Goal: Check status

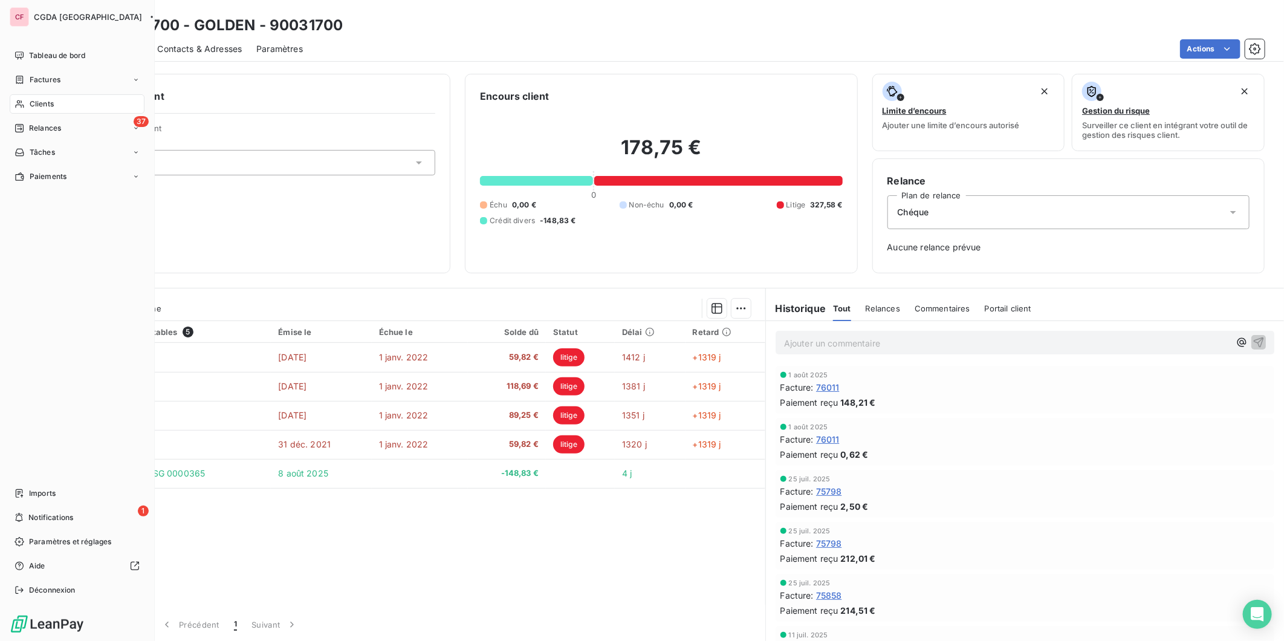
drag, startPoint x: 33, startPoint y: 100, endPoint x: 54, endPoint y: 97, distance: 22.0
click at [33, 100] on span "Clients" at bounding box center [42, 104] width 24 height 11
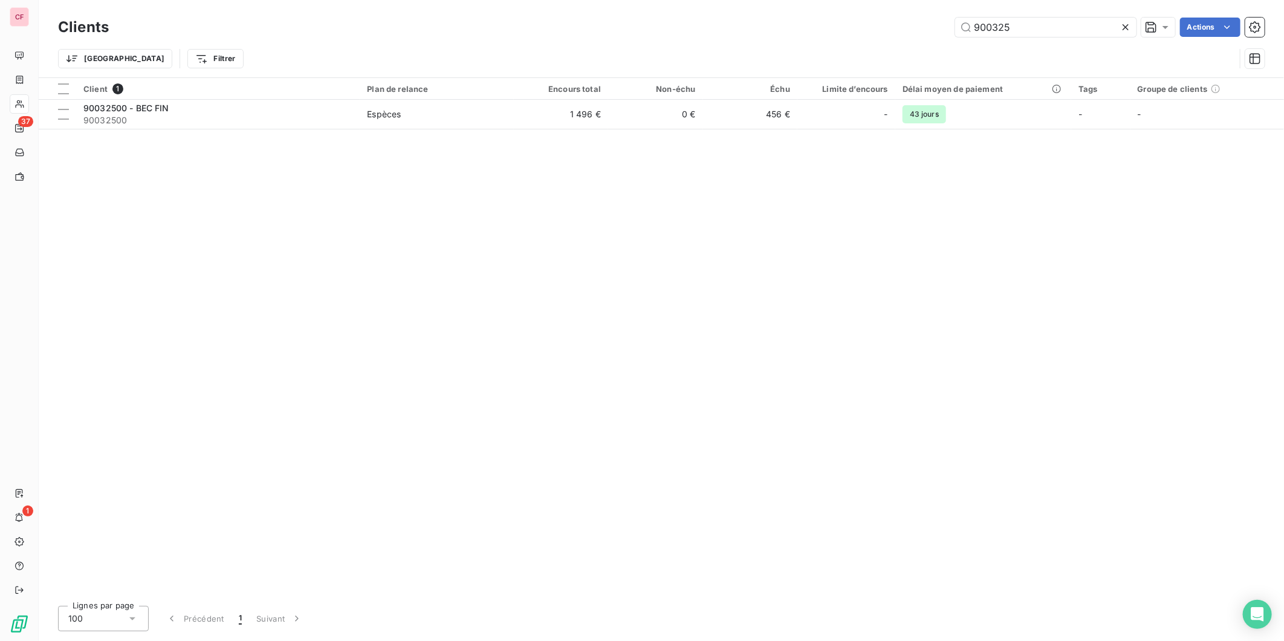
type input "900325"
click at [331, 114] on span "90032500" at bounding box center [217, 120] width 269 height 12
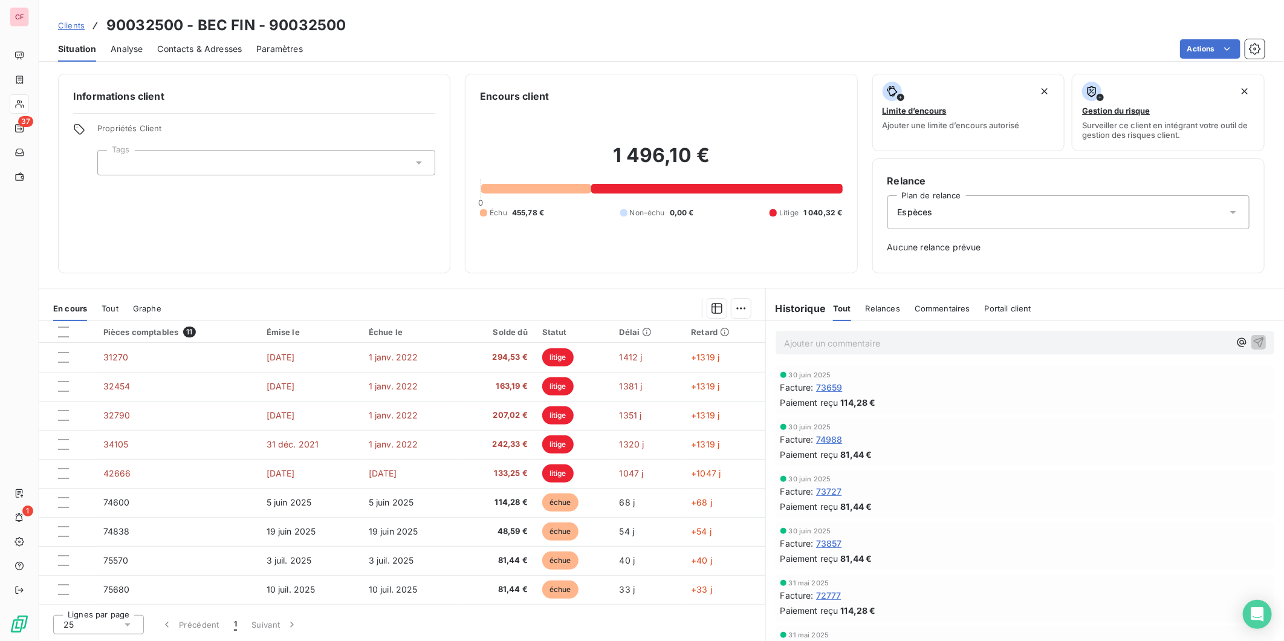
scroll to position [57, 0]
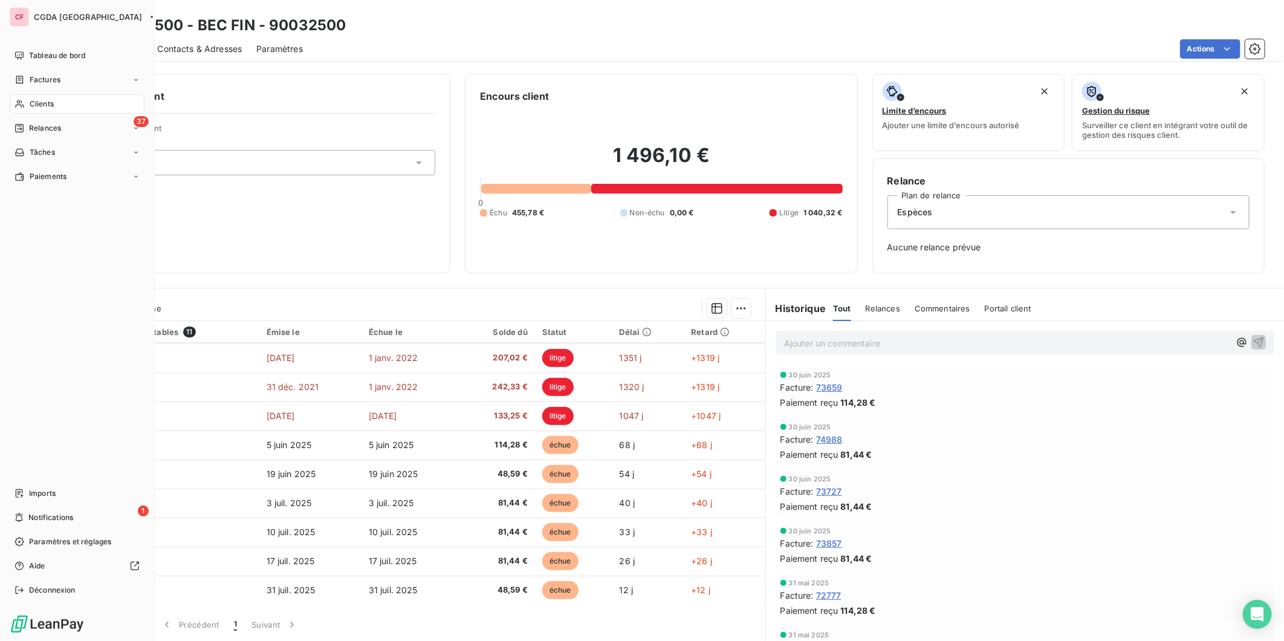
click at [28, 101] on div "Clients" at bounding box center [77, 103] width 135 height 19
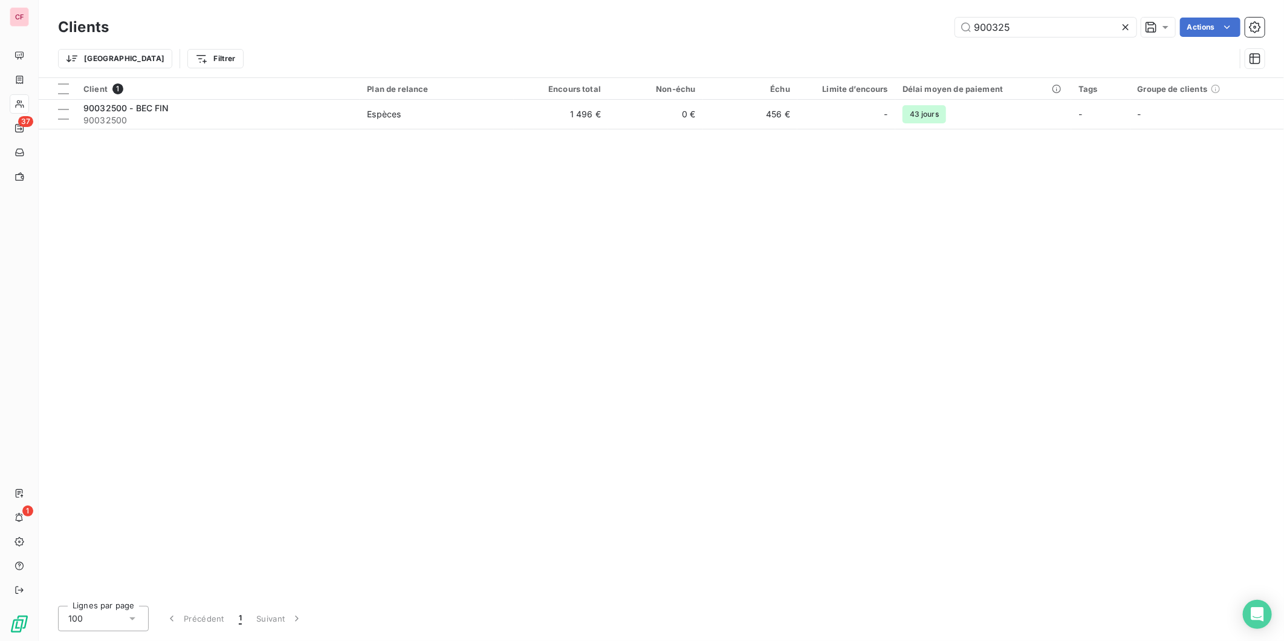
click at [1037, 26] on input "900325" at bounding box center [1045, 27] width 181 height 19
type input "900435"
click at [493, 106] on td "Espèces" at bounding box center [437, 114] width 154 height 29
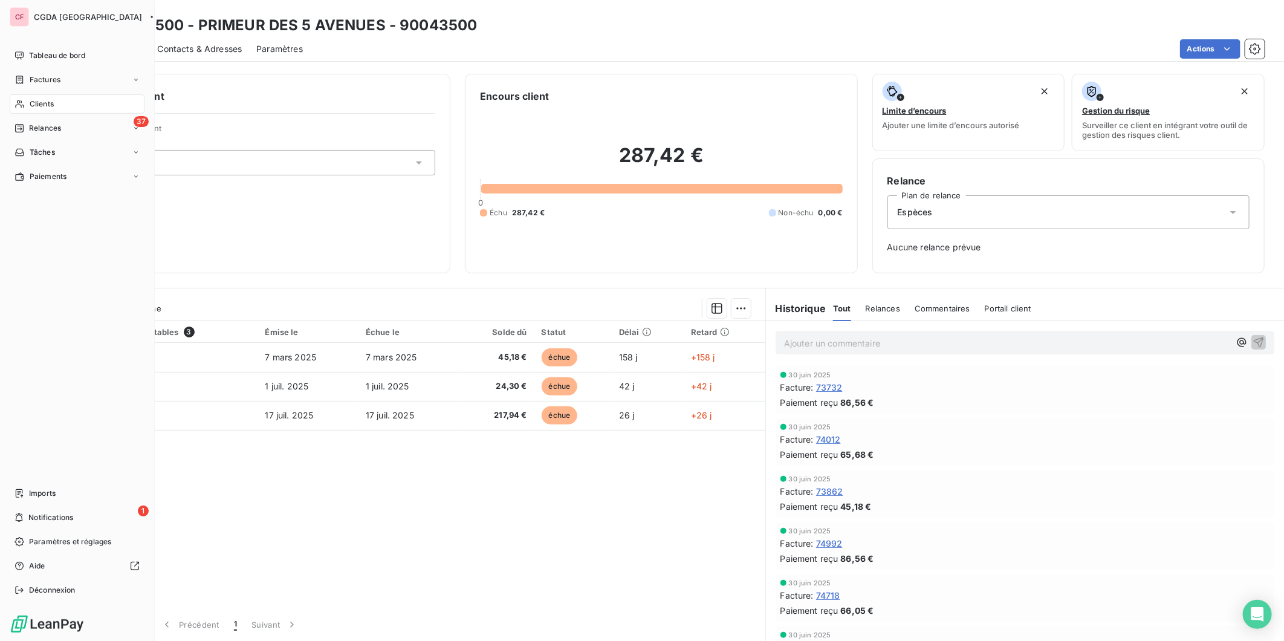
click at [18, 104] on icon at bounding box center [20, 104] width 10 height 10
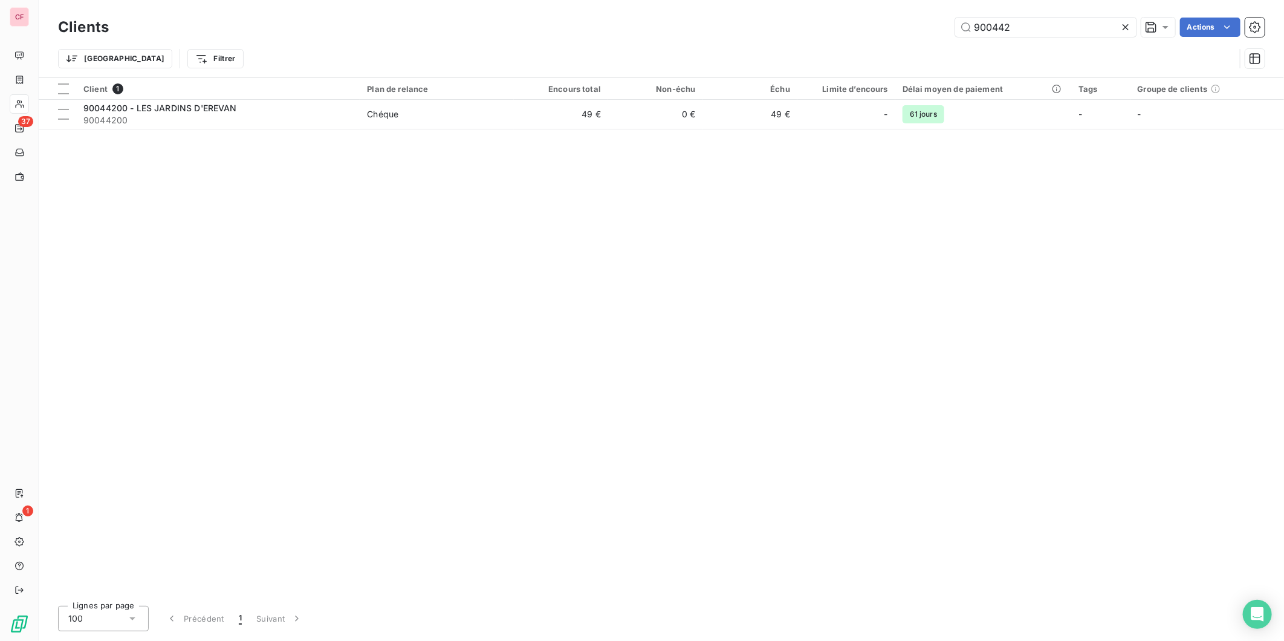
type input "900442"
click at [424, 106] on td "Chéque" at bounding box center [437, 114] width 154 height 29
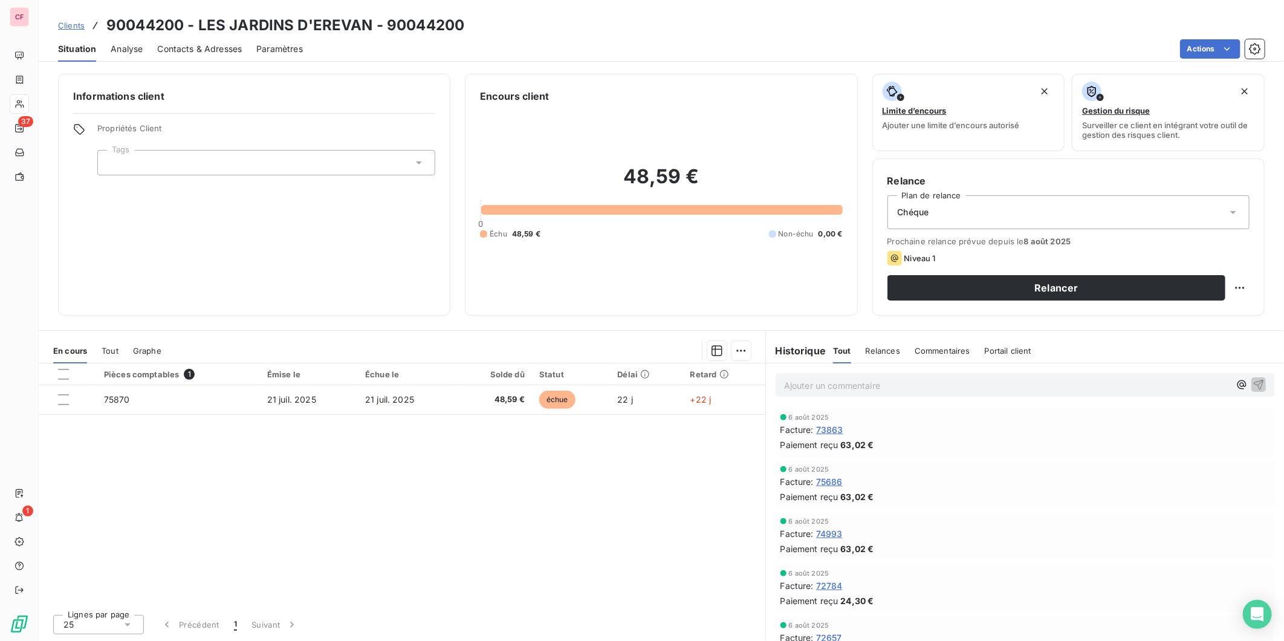
click at [995, 472] on div "6 août 2025" at bounding box center [1024, 468] width 489 height 7
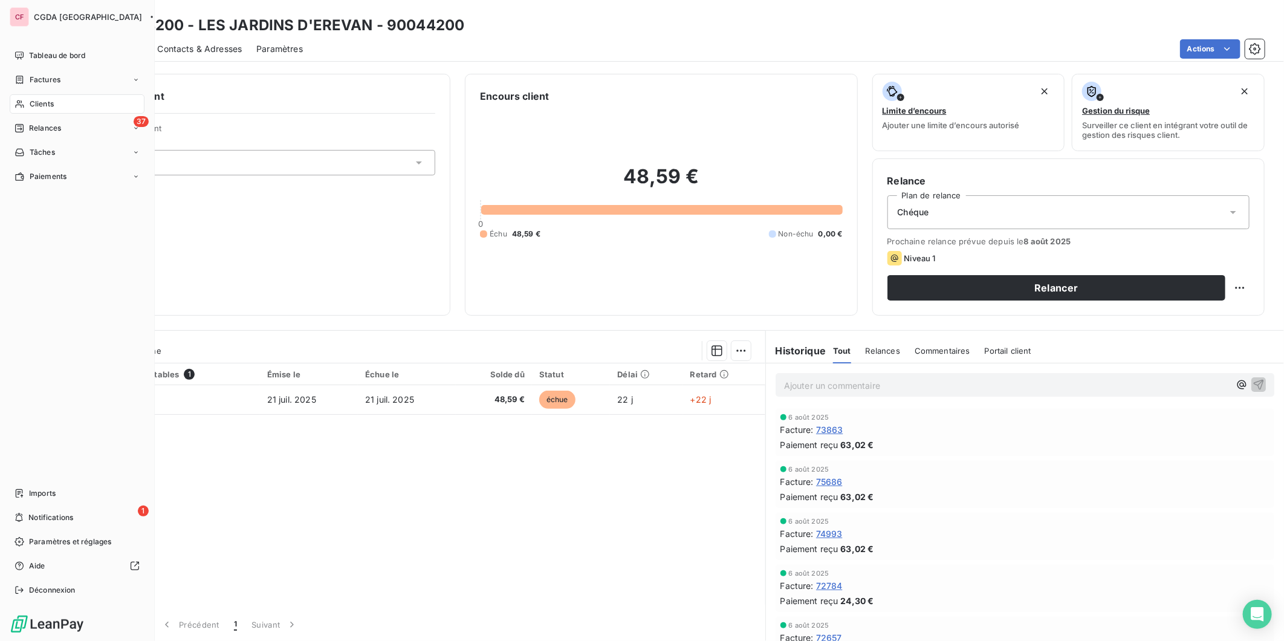
click at [31, 105] on span "Clients" at bounding box center [42, 104] width 24 height 11
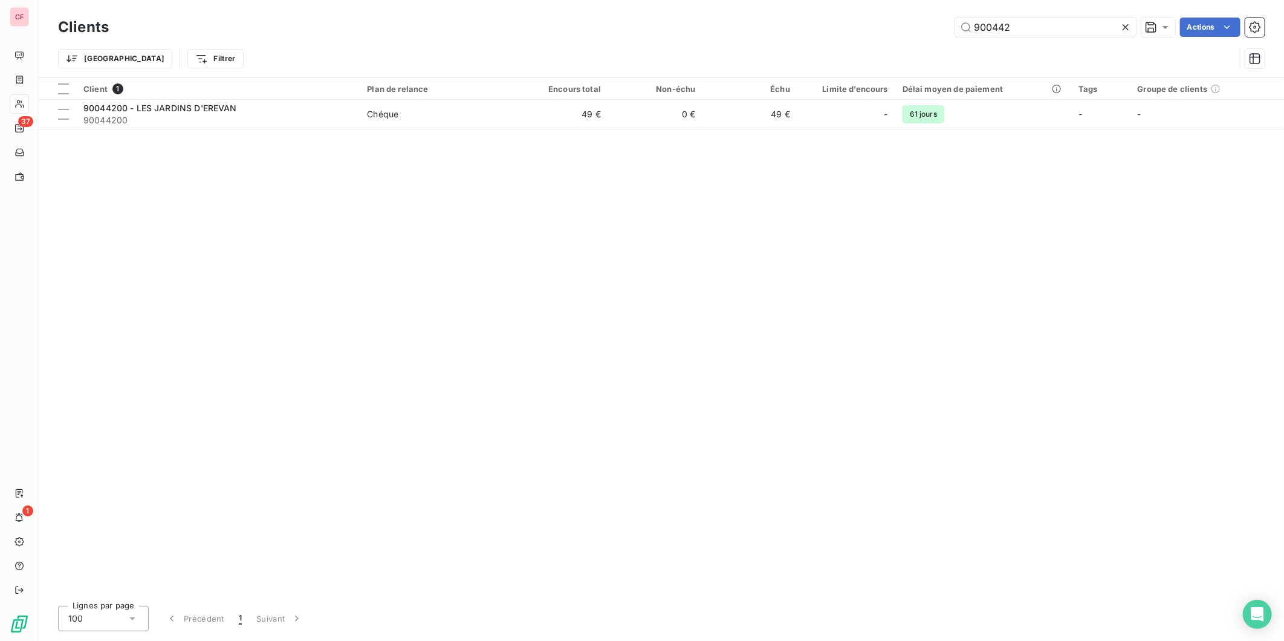
click at [1043, 27] on input "900442" at bounding box center [1045, 27] width 181 height 19
type input "900658"
click at [610, 110] on td "0 €" at bounding box center [655, 114] width 94 height 29
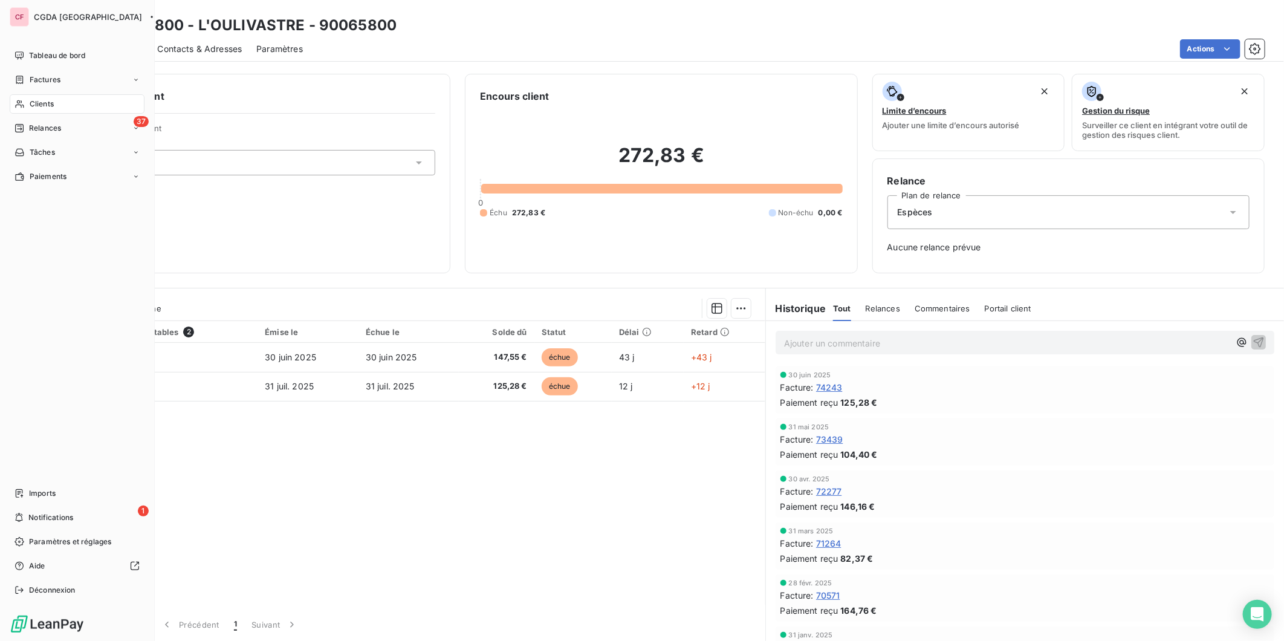
drag, startPoint x: 33, startPoint y: 104, endPoint x: 137, endPoint y: 85, distance: 105.6
click at [33, 104] on span "Clients" at bounding box center [42, 104] width 24 height 11
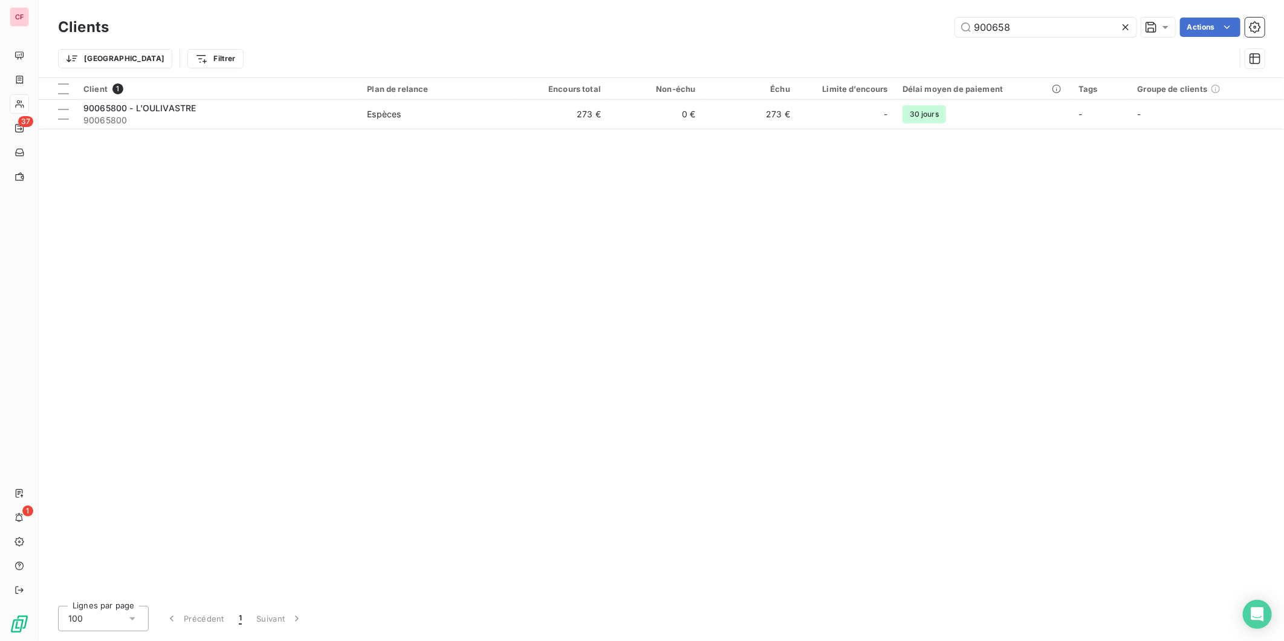
click at [1043, 25] on input "900658" at bounding box center [1045, 27] width 181 height 19
type input "900780"
click at [424, 117] on span "Espèces" at bounding box center [427, 114] width 135 height 12
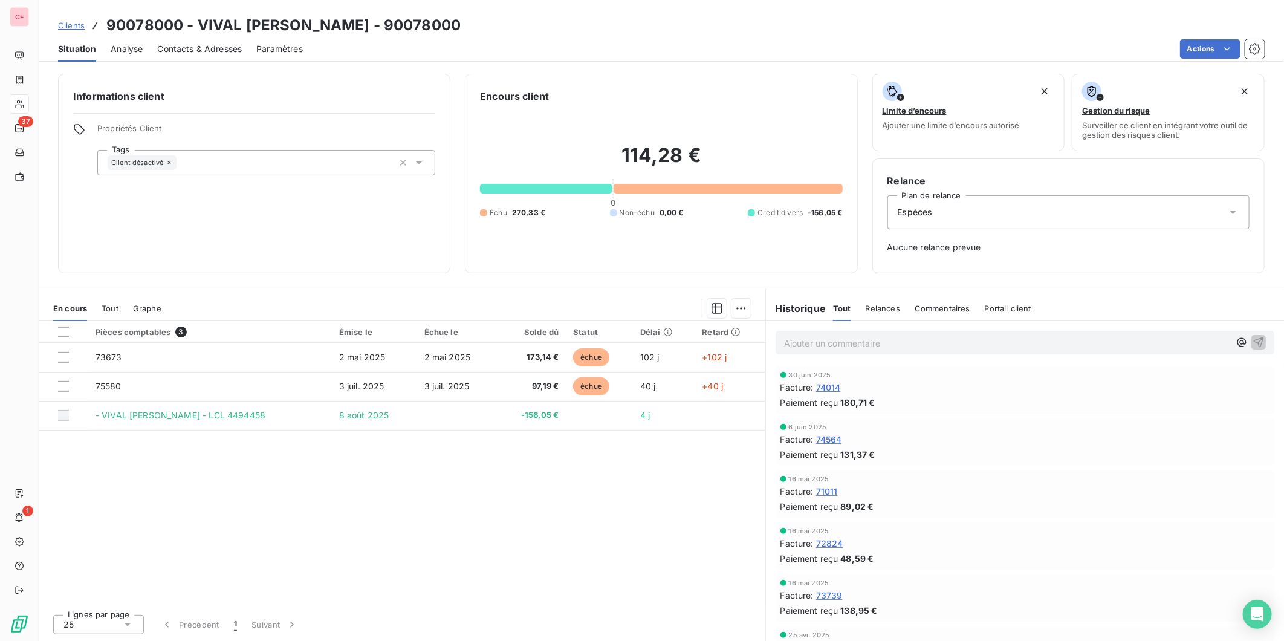
click at [687, 572] on div "Pièces comptables 3 Émise le Échue le Solde dû Statut Délai Retard 73673 2 mai …" at bounding box center [402, 462] width 726 height 283
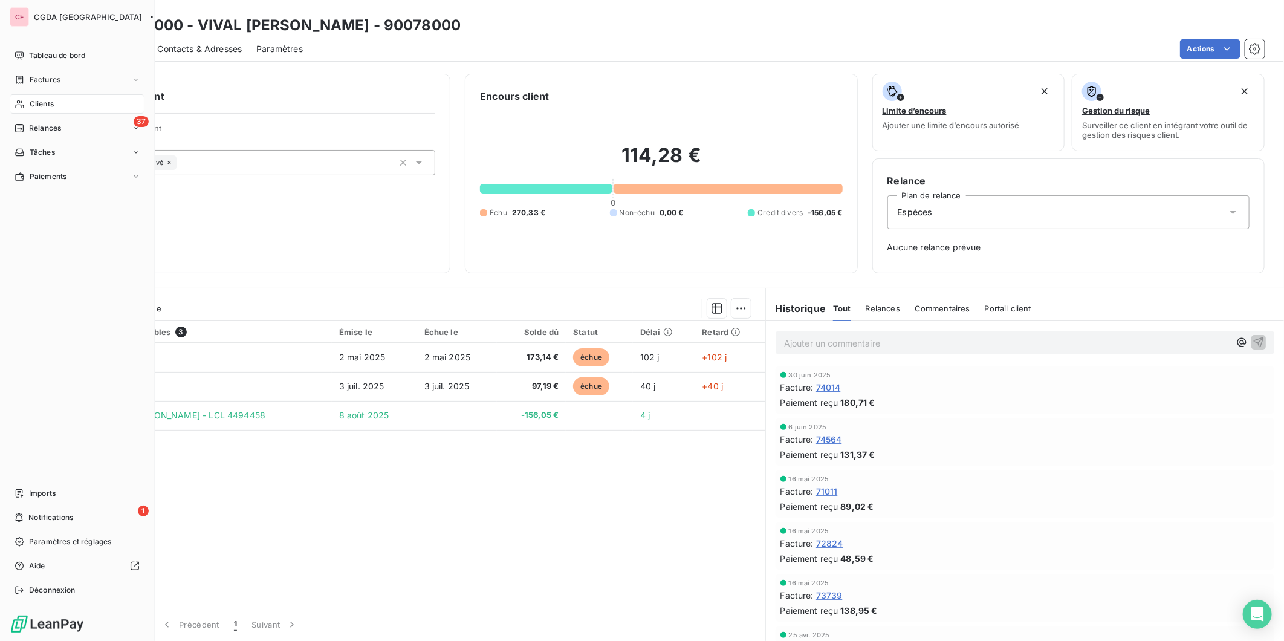
click at [13, 104] on div "Clients" at bounding box center [77, 103] width 135 height 19
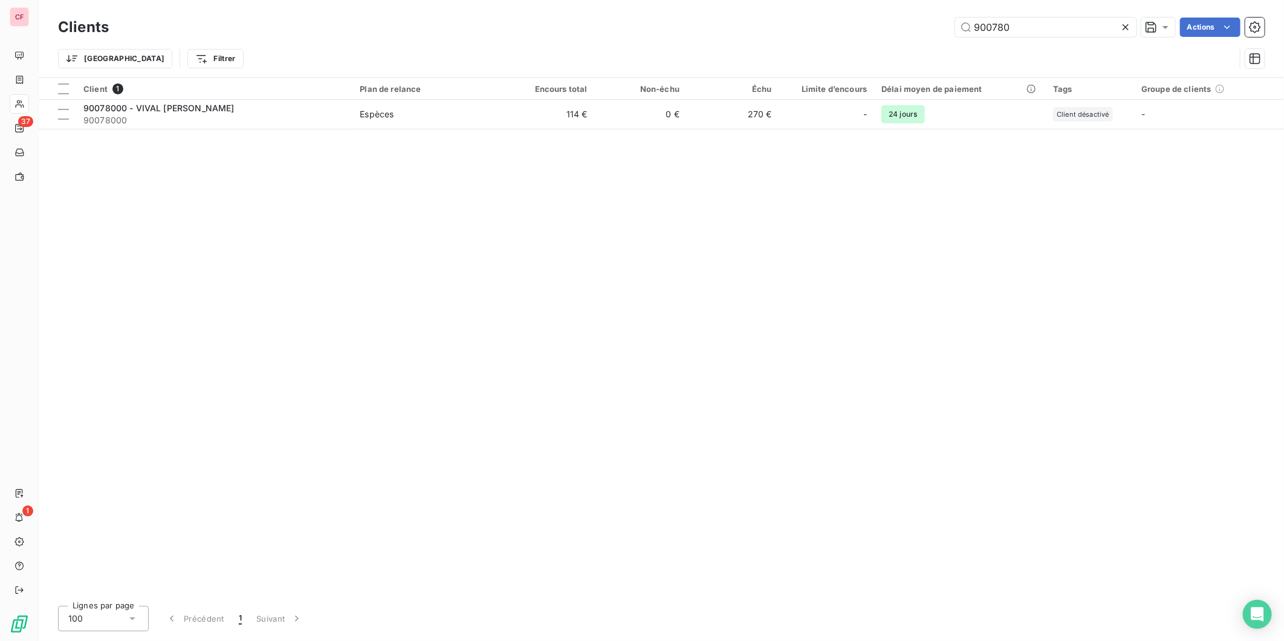
click at [1047, 28] on input "900780" at bounding box center [1045, 27] width 181 height 19
type input "900792"
click at [539, 112] on td "1 738 €" at bounding box center [561, 114] width 94 height 29
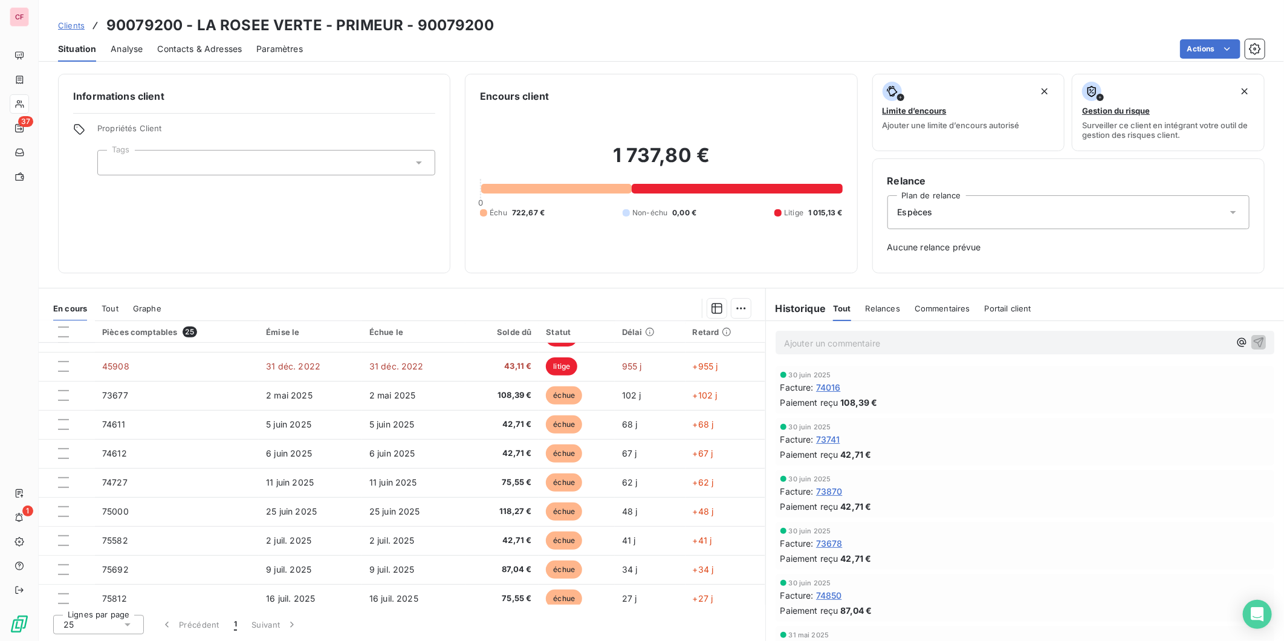
scroll to position [329, 0]
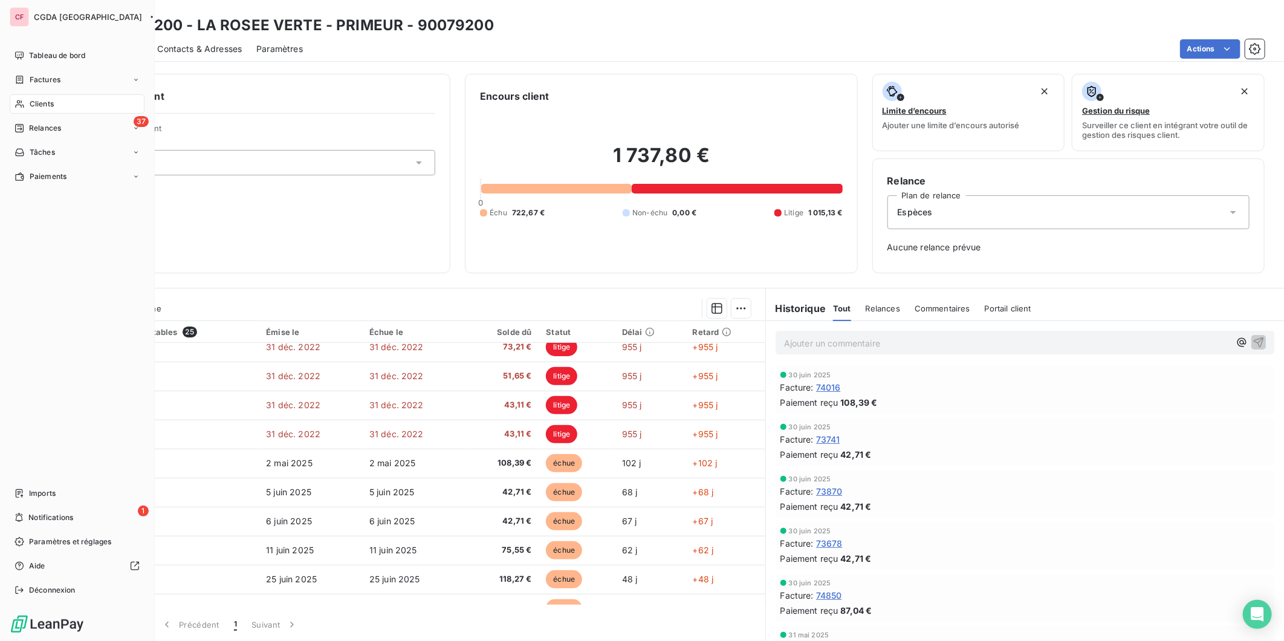
click at [22, 102] on icon at bounding box center [20, 104] width 10 height 10
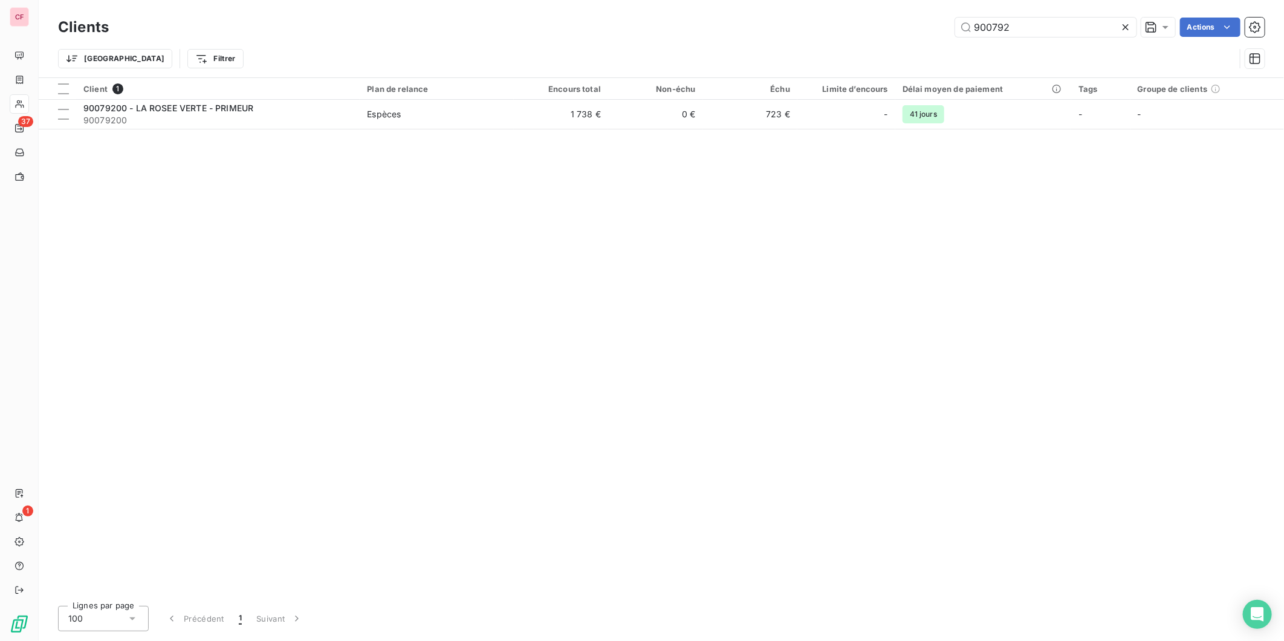
click at [1010, 24] on input "900792" at bounding box center [1045, 27] width 181 height 19
type input "900826"
click at [532, 111] on td "174 €" at bounding box center [548, 114] width 92 height 29
